Goal: Information Seeking & Learning: Learn about a topic

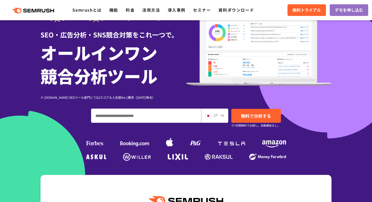
scroll to position [49, 0]
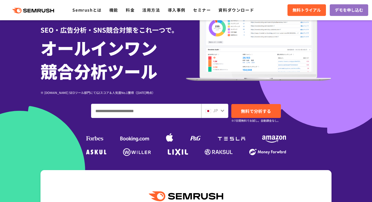
click at [127, 111] on input "ドメイン、キーワードまたはURLを入力してください" at bounding box center [146, 111] width 110 height 14
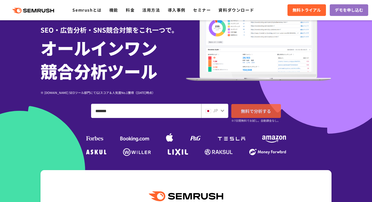
type input "*******"
click at [255, 111] on span "無料で分析する" at bounding box center [256, 111] width 30 height 6
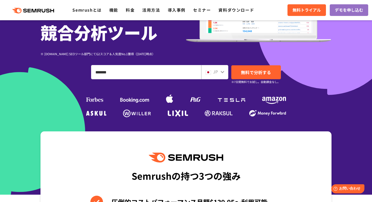
scroll to position [87, 0]
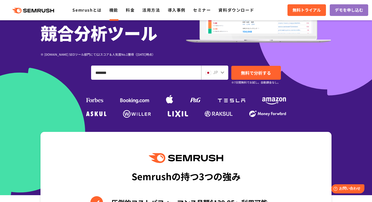
click at [115, 10] on link "機能" at bounding box center [113, 10] width 9 height 6
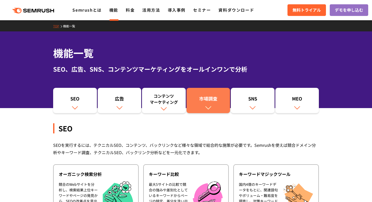
click at [220, 94] on link "市場調査" at bounding box center [209, 100] width 44 height 25
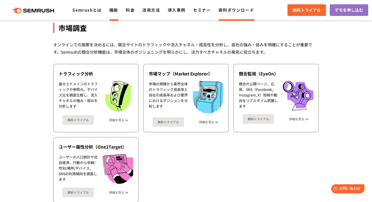
click at [231, 8] on link "資料ダウンロード" at bounding box center [236, 10] width 36 height 6
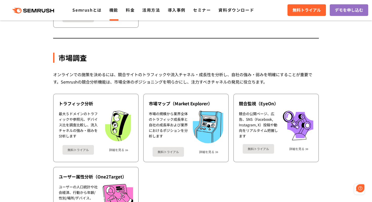
scroll to position [819, 0]
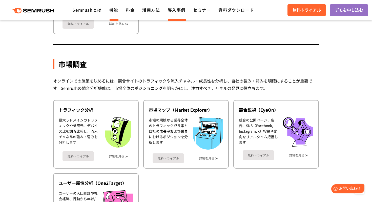
click at [176, 10] on link "導入事例" at bounding box center [177, 10] width 18 height 6
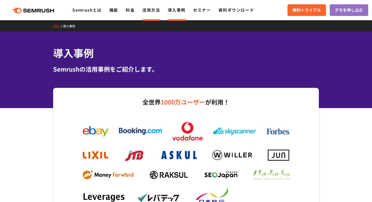
click at [155, 11] on link "活用方法" at bounding box center [151, 10] width 18 height 6
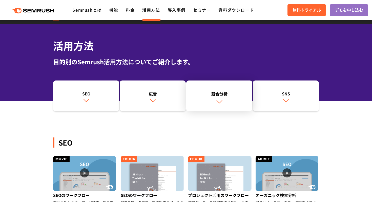
scroll to position [11, 0]
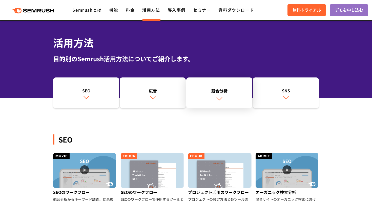
click at [234, 79] on link "競合分析" at bounding box center [219, 92] width 66 height 31
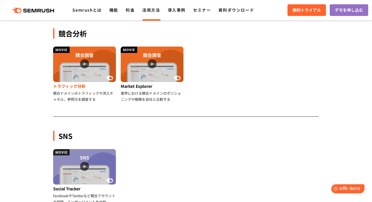
click at [98, 57] on img at bounding box center [84, 64] width 63 height 35
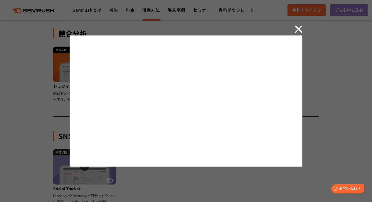
click at [298, 31] on img at bounding box center [299, 29] width 8 height 8
